Goal: Information Seeking & Learning: Learn about a topic

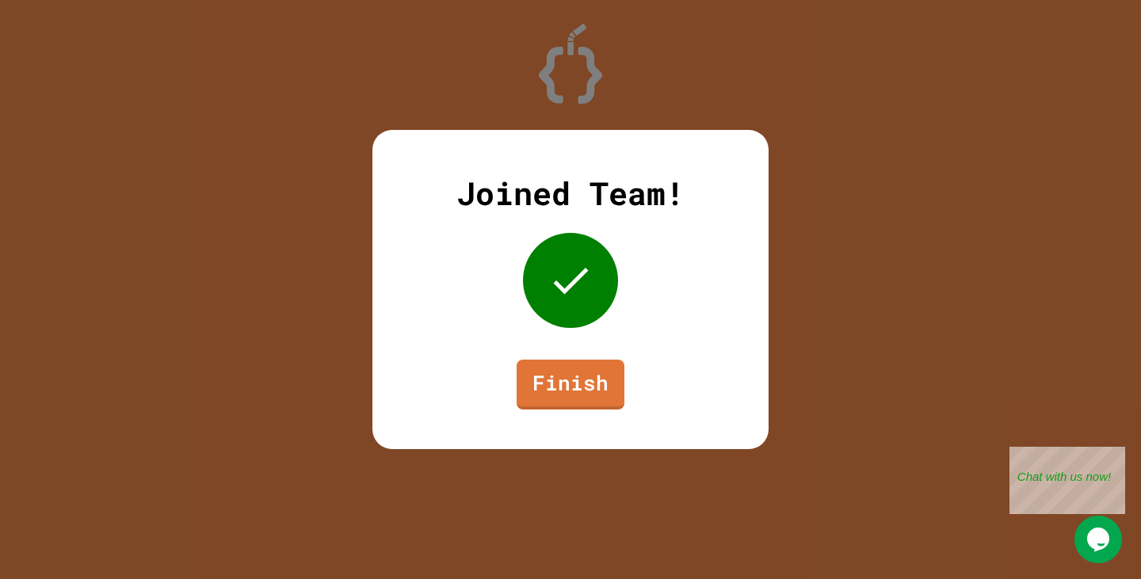
click at [568, 293] on icon at bounding box center [571, 281] width 48 height 48
click at [560, 381] on link "Finish" at bounding box center [570, 383] width 105 height 52
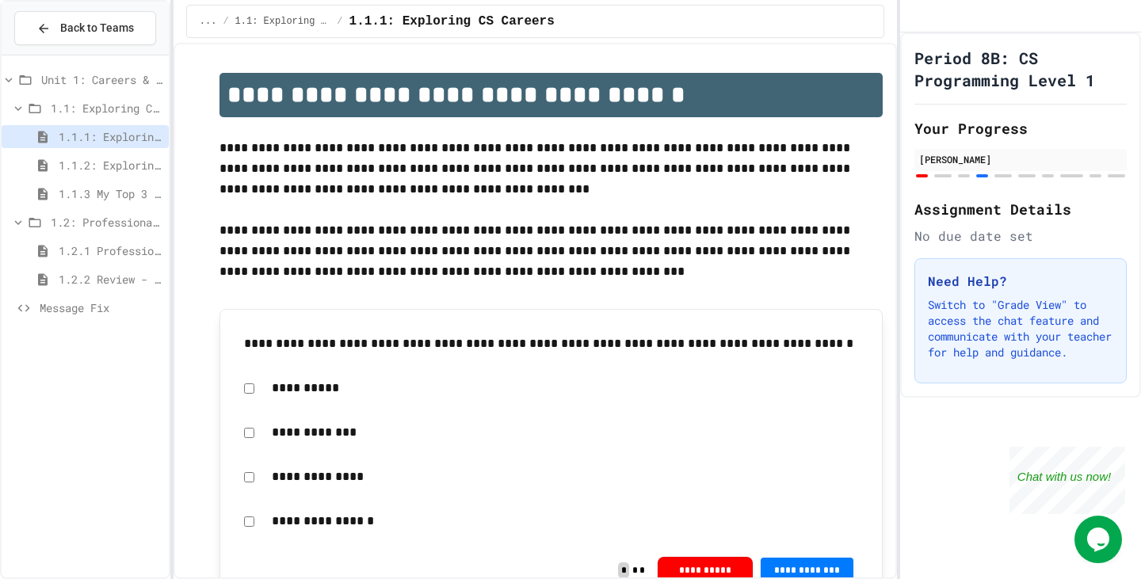
click at [6, 78] on icon at bounding box center [9, 80] width 14 height 14
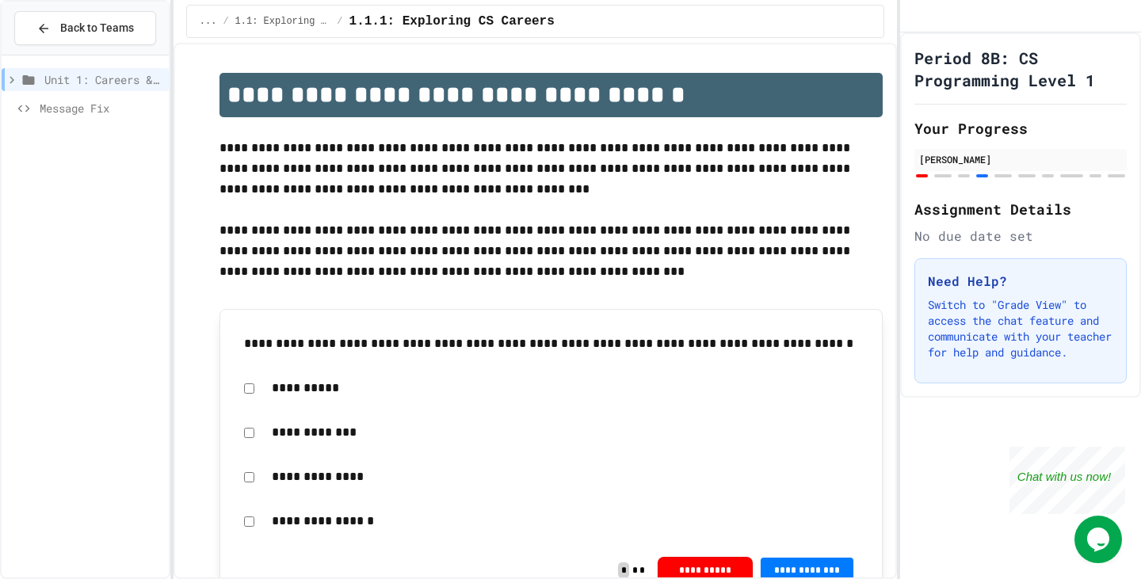
click at [9, 78] on icon at bounding box center [12, 80] width 14 height 14
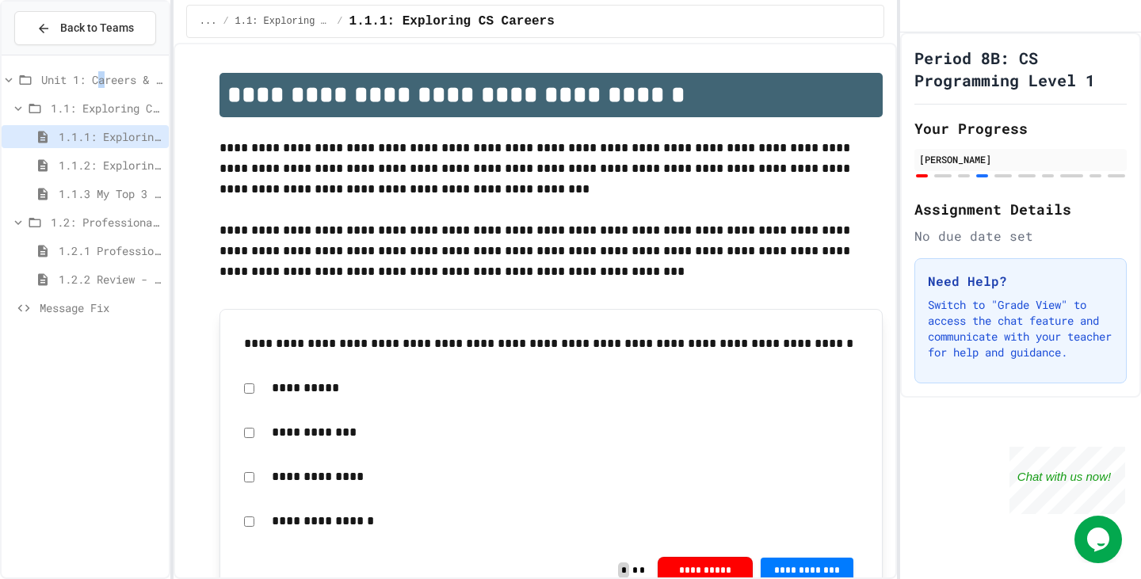
click at [103, 78] on span "Unit 1: Careers & Professionalism" at bounding box center [101, 79] width 121 height 17
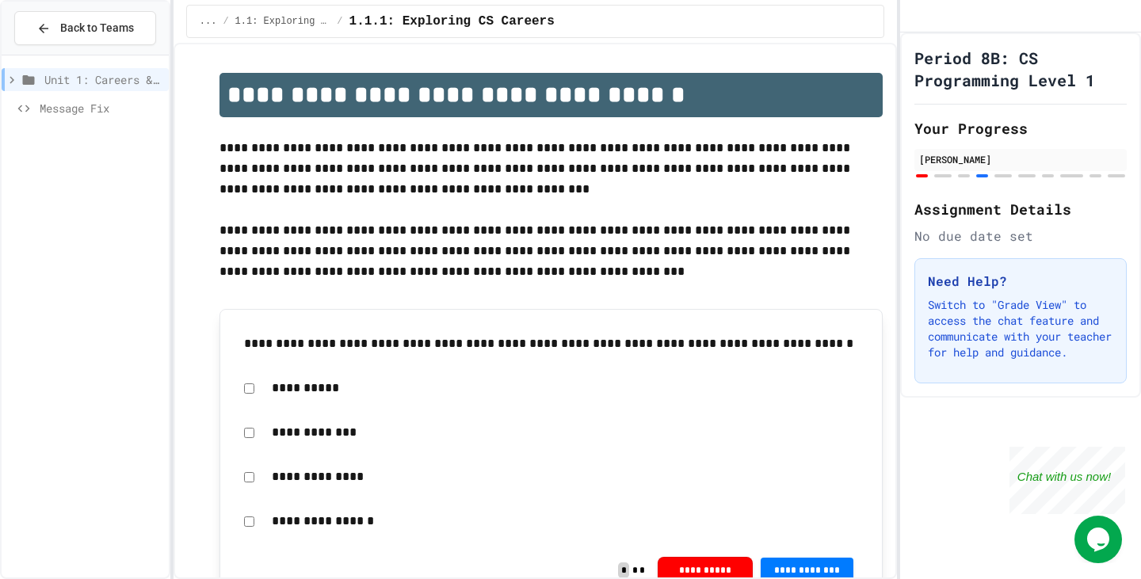
click at [96, 84] on span "Unit 1: Careers & Professionalism" at bounding box center [103, 79] width 118 height 17
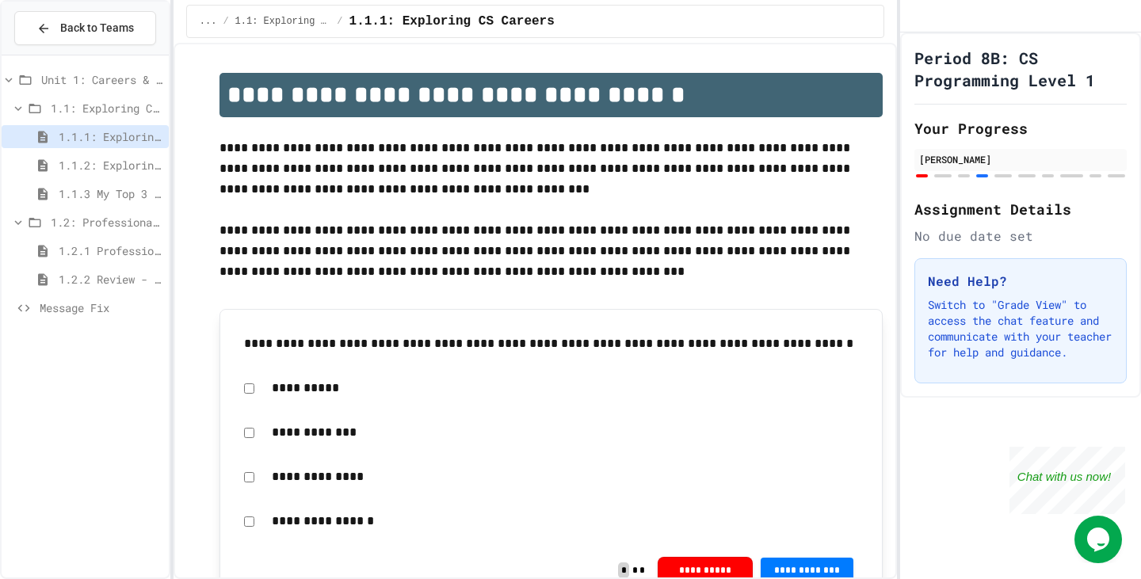
click at [103, 82] on span "Unit 1: Careers & Professionalism" at bounding box center [101, 79] width 121 height 17
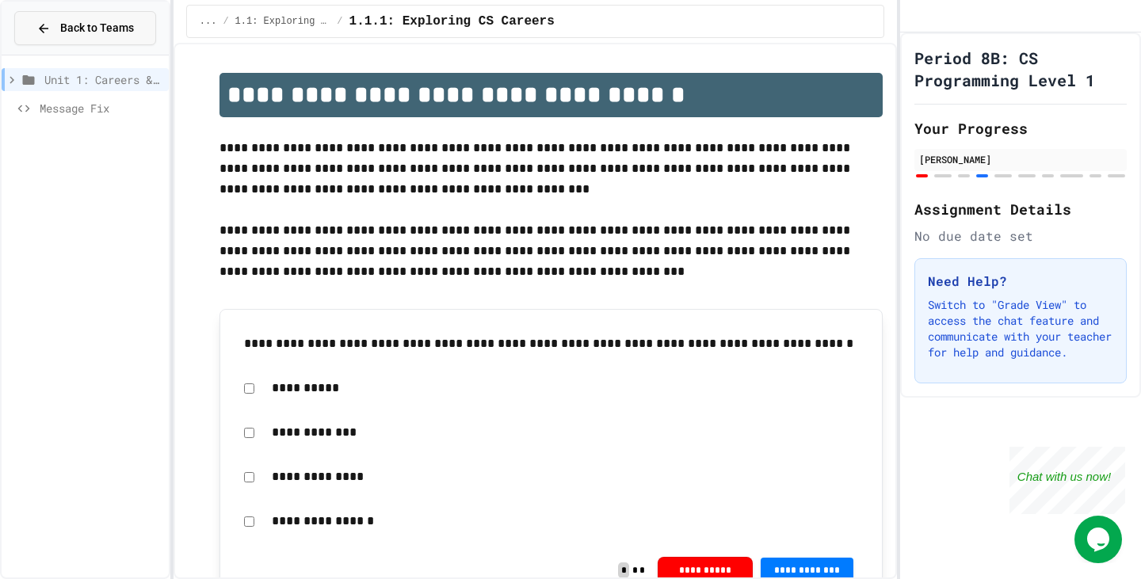
click at [103, 32] on span "Back to Teams" at bounding box center [97, 28] width 74 height 17
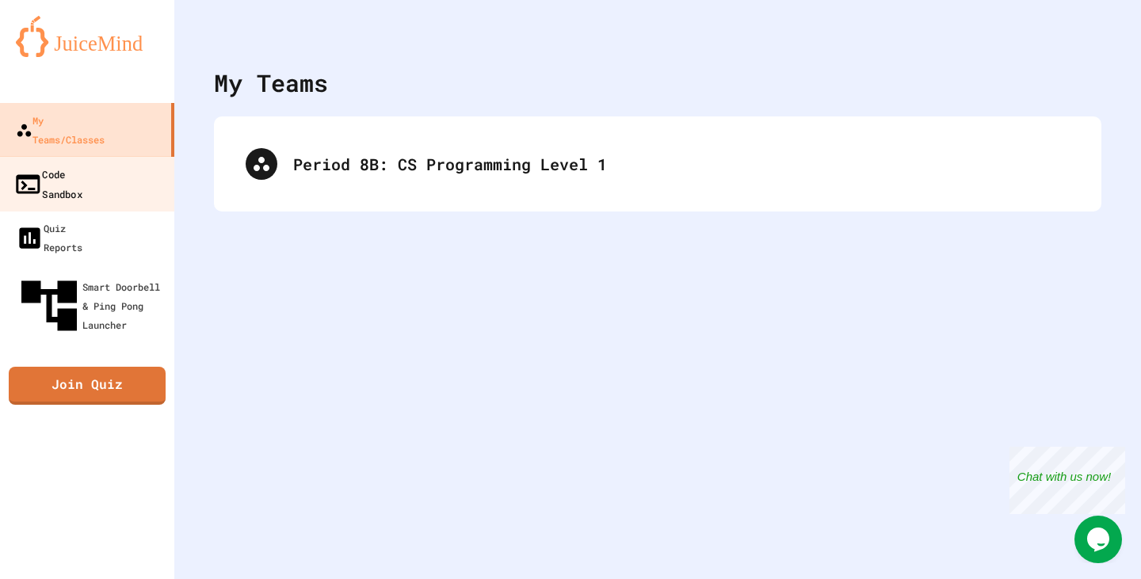
click at [121, 157] on link "Code Sandbox" at bounding box center [88, 183] width 180 height 55
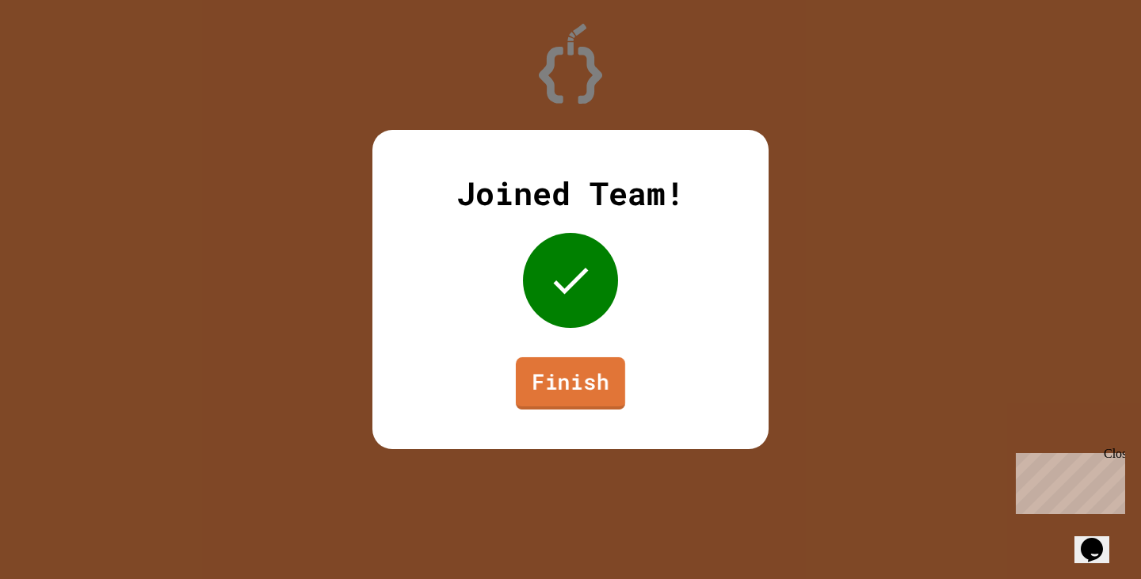
click at [551, 374] on link "Finish" at bounding box center [570, 383] width 109 height 52
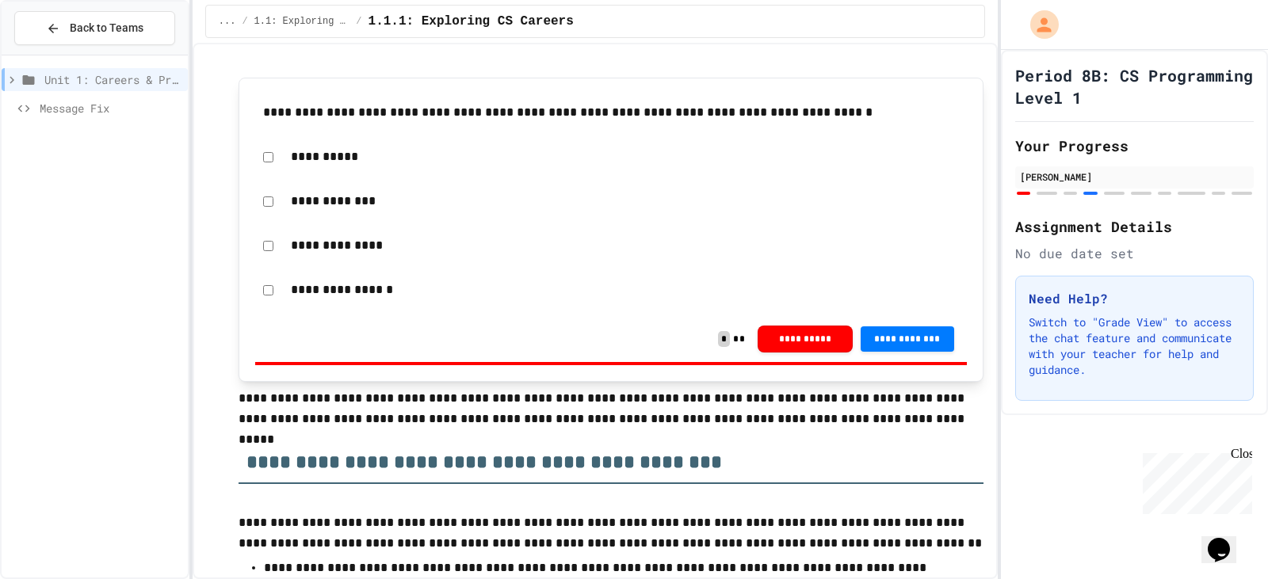
scroll to position [238, 0]
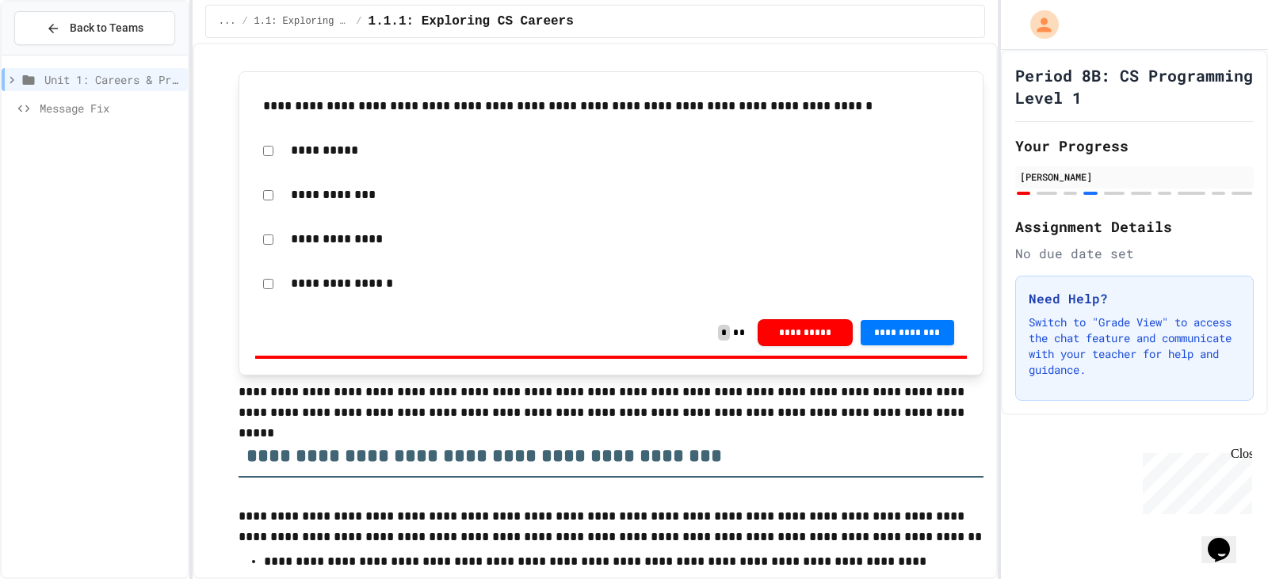
click at [133, 110] on span "Message Fix" at bounding box center [111, 108] width 142 height 17
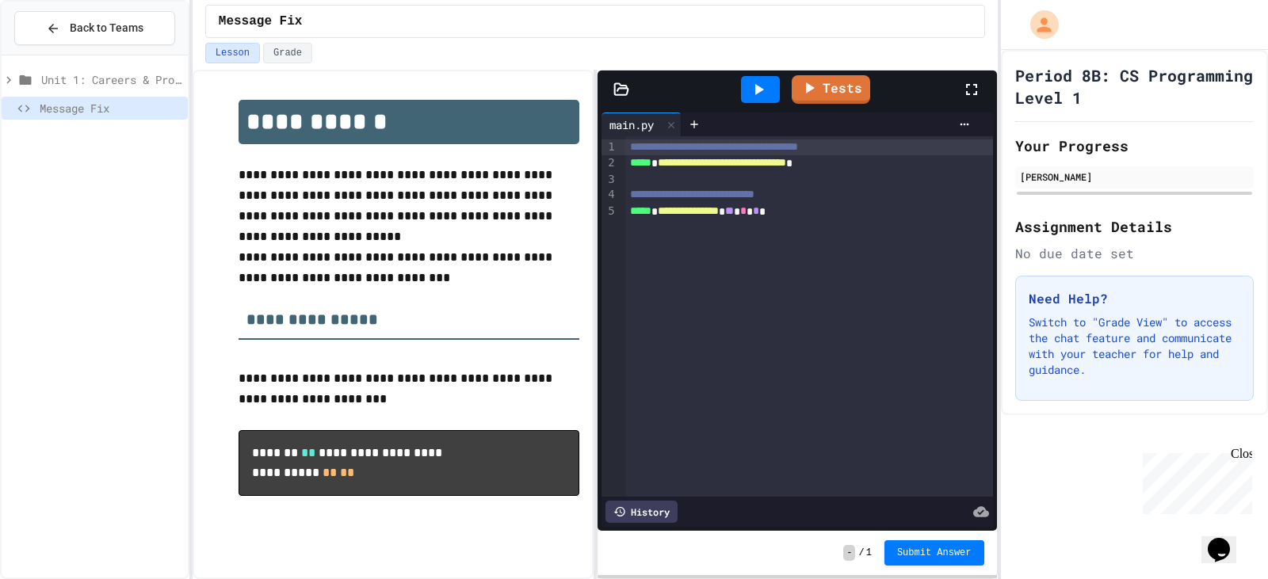
click at [8, 78] on icon at bounding box center [8, 79] width 5 height 7
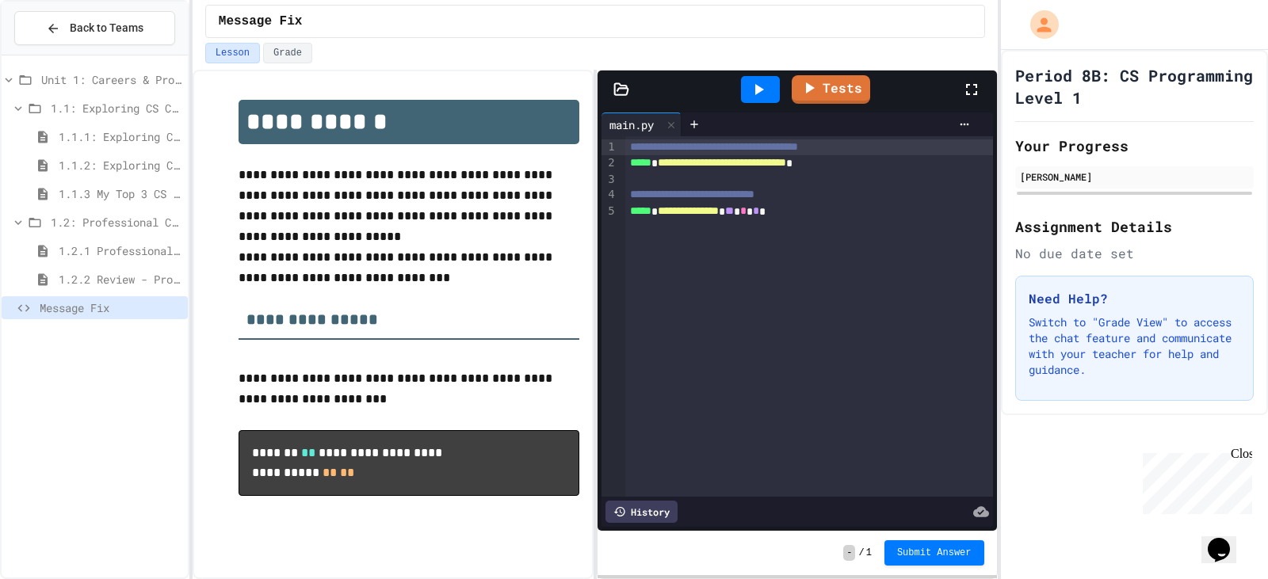
click at [103, 107] on span "1.1: Exploring CS Careers" at bounding box center [116, 108] width 131 height 17
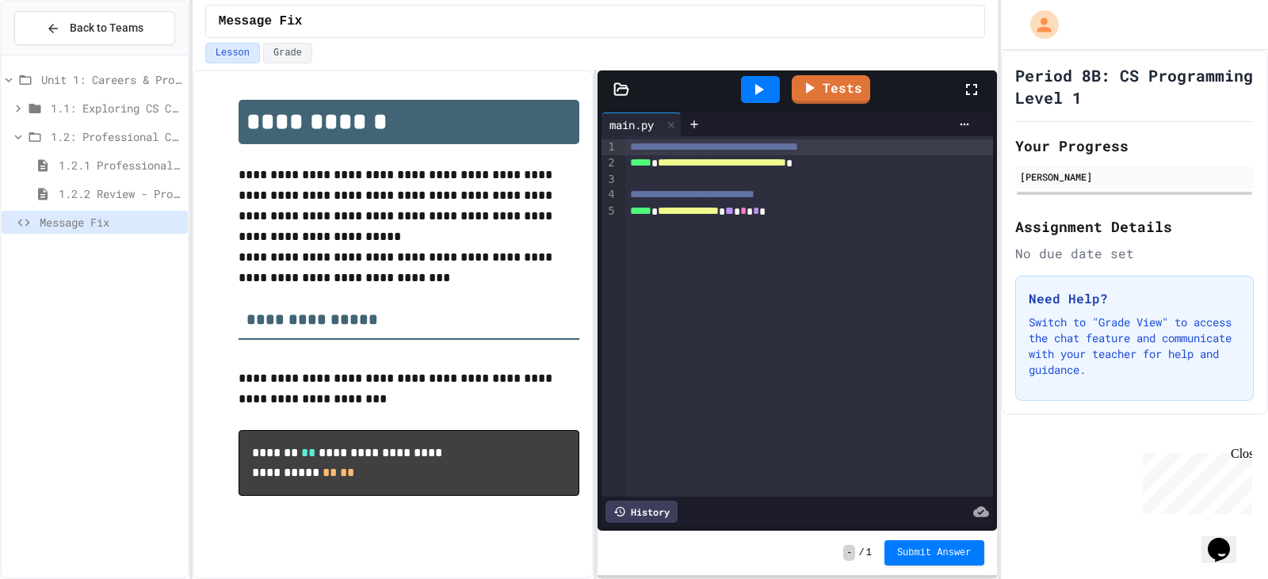
click at [116, 101] on span "1.1: Exploring CS Careers" at bounding box center [116, 108] width 131 height 17
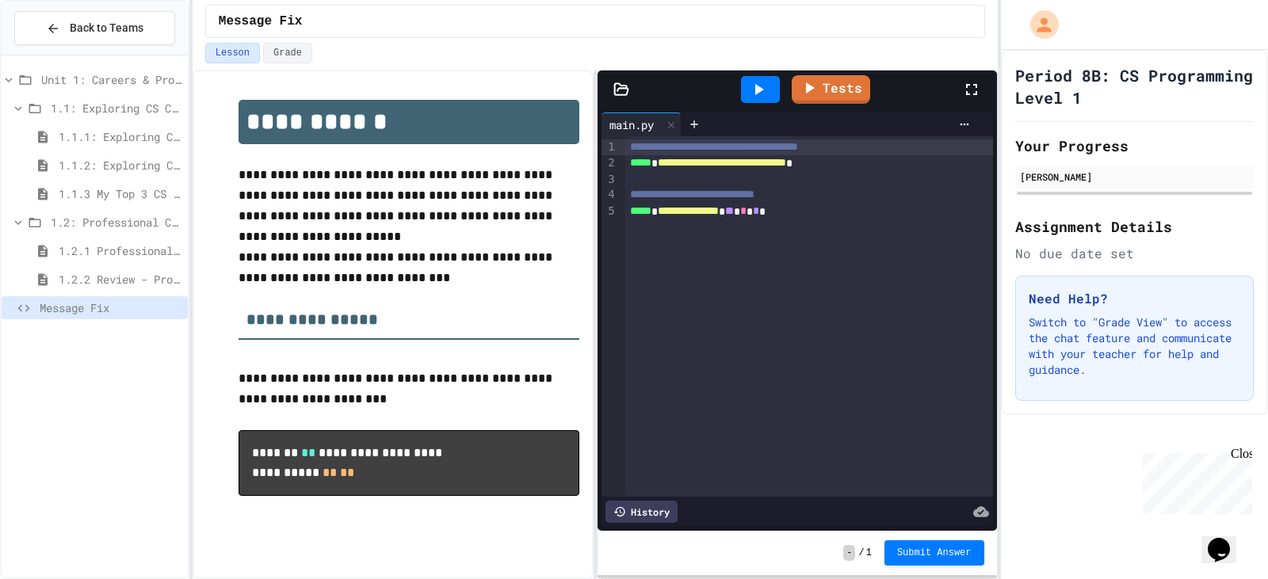
click at [125, 133] on span "1.1.1: Exploring CS Careers" at bounding box center [120, 136] width 123 height 17
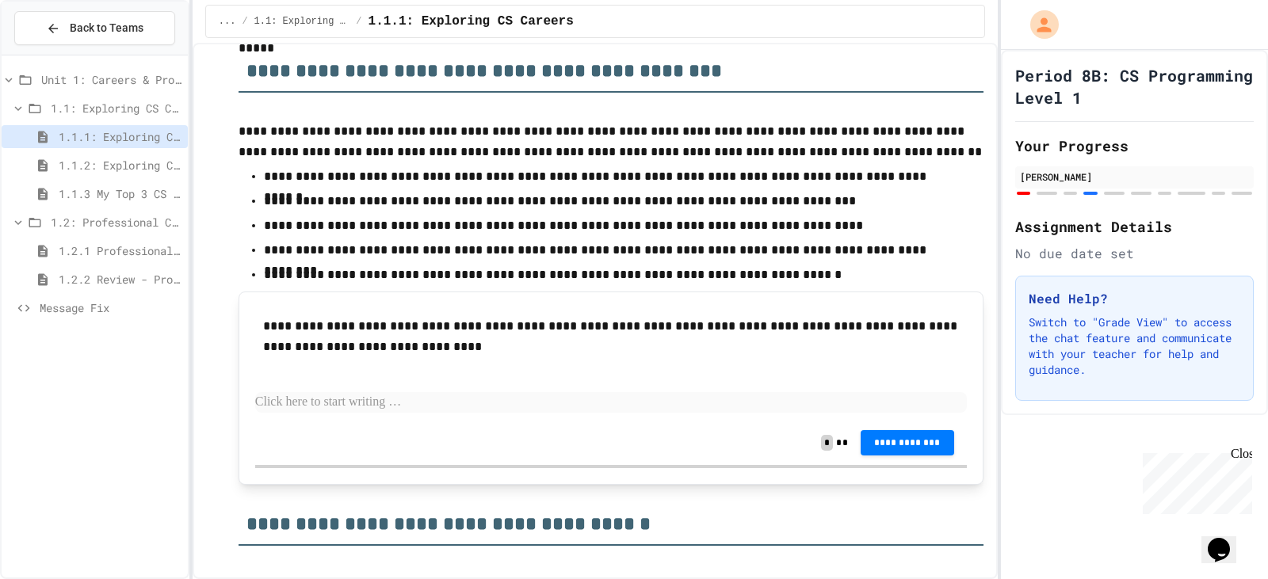
scroll to position [713, 0]
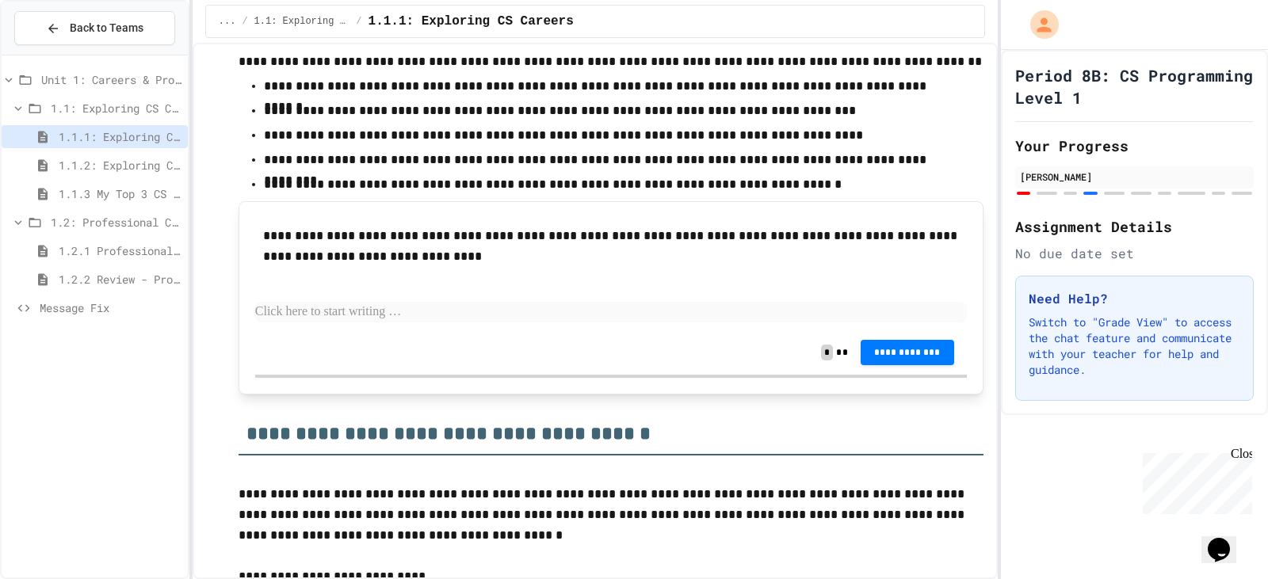
click at [445, 289] on div "**********" at bounding box center [611, 274] width 712 height 113
click at [154, 216] on span "1.2: Professional Communication" at bounding box center [116, 222] width 131 height 17
click at [121, 218] on span "1.2: Professional Communication" at bounding box center [116, 222] width 131 height 17
click at [95, 250] on span "1.2.1 Professional Communication" at bounding box center [120, 251] width 123 height 17
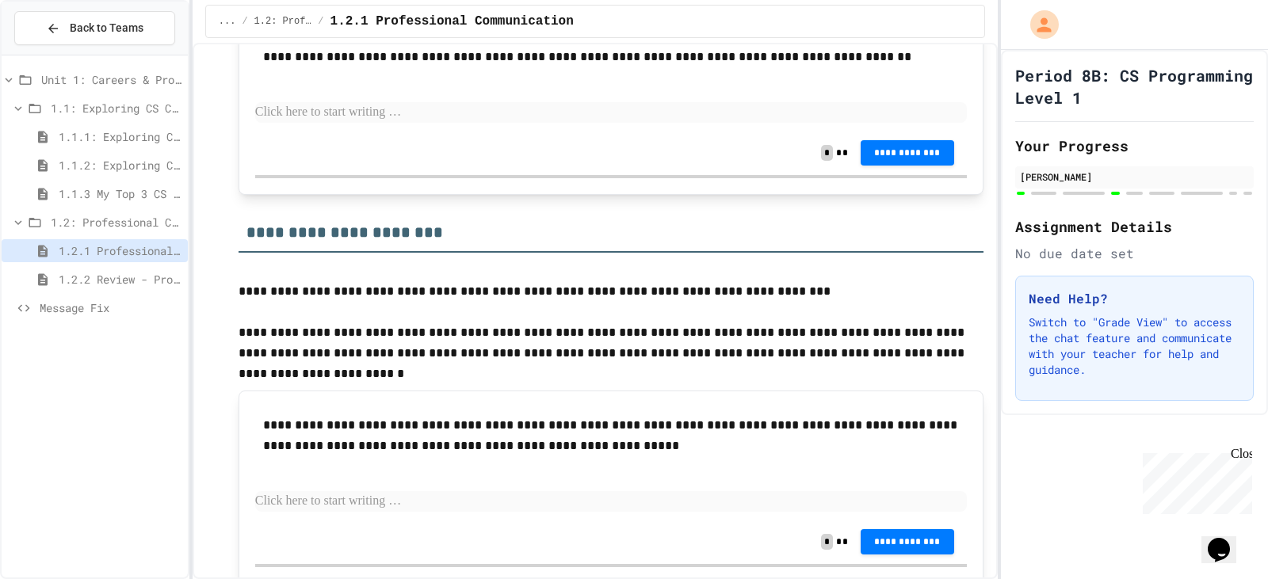
scroll to position [1506, 0]
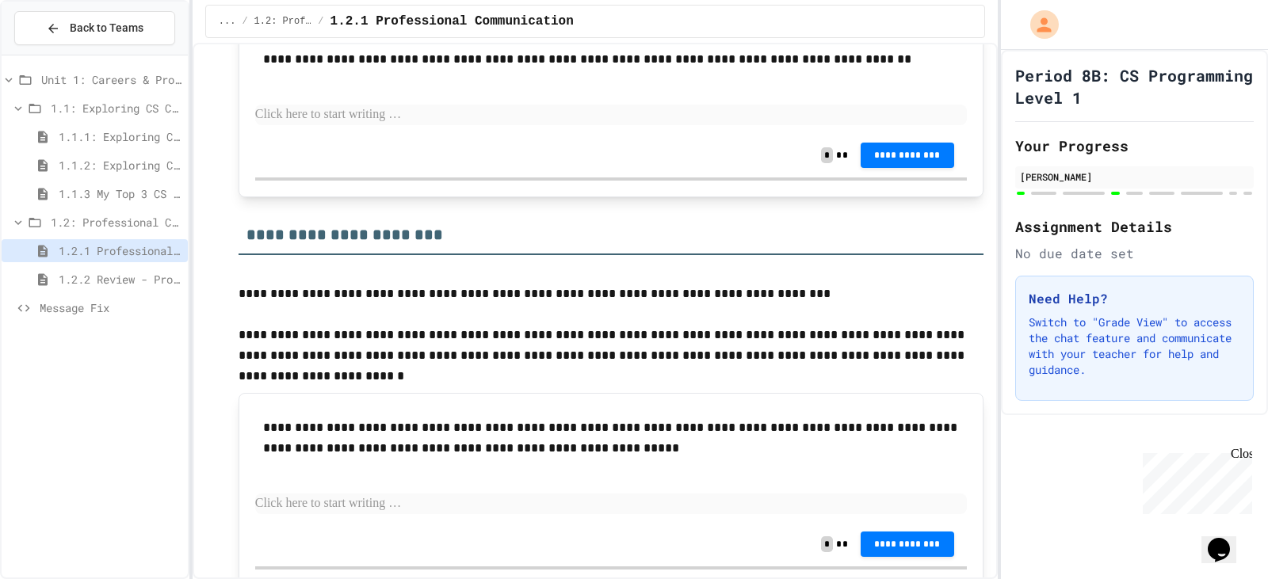
click at [470, 125] on p at bounding box center [611, 115] width 712 height 21
